Goal: Use online tool/utility

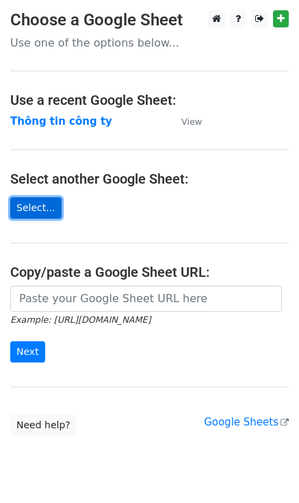
click at [41, 204] on link "Select..." at bounding box center [35, 207] width 51 height 21
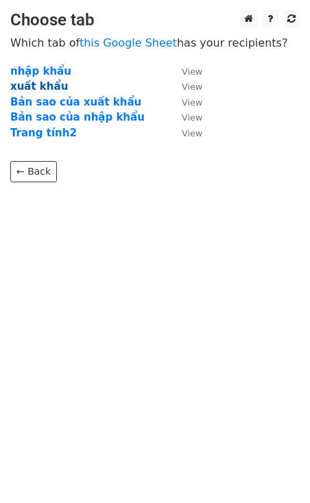
click at [44, 89] on strong "xuất khẩu" at bounding box center [39, 86] width 58 height 12
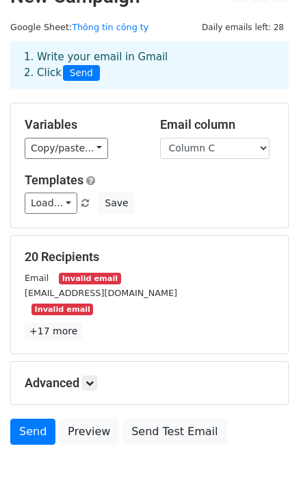
scroll to position [82, 0]
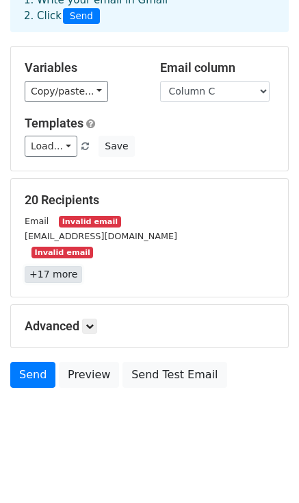
click at [63, 270] on link "+17 more" at bounding box center [54, 274] width 58 height 17
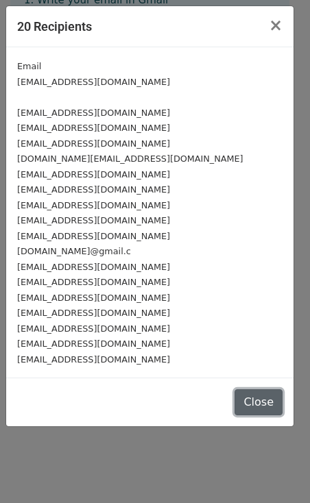
click at [255, 406] on button "Close" at bounding box center [258, 402] width 48 height 26
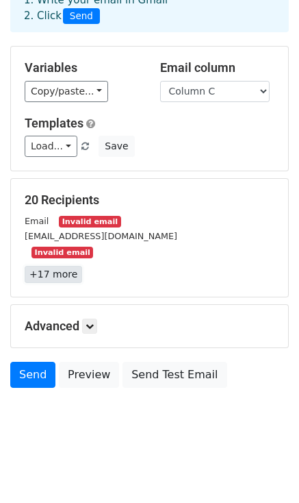
click at [69, 281] on link "+17 more" at bounding box center [54, 274] width 58 height 17
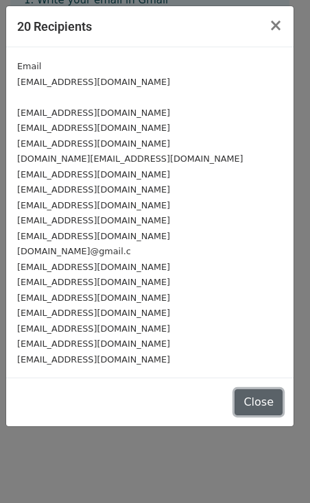
click at [257, 409] on button "Close" at bounding box center [258, 402] width 48 height 26
